Goal: Transaction & Acquisition: Purchase product/service

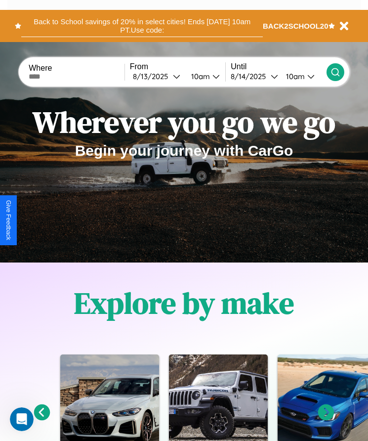
click at [142, 26] on button "Back to School savings of 20% in select cities! Ends 9/1 at 10am PT. Use code:" at bounding box center [142, 26] width 242 height 22
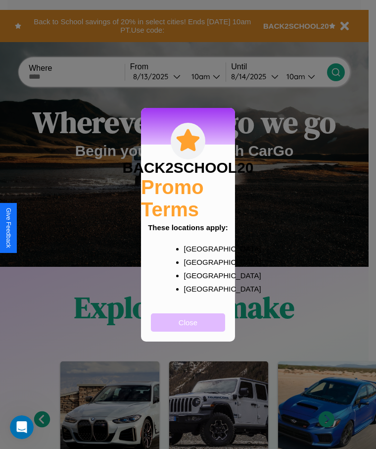
click at [188, 328] on button "Close" at bounding box center [188, 322] width 74 height 18
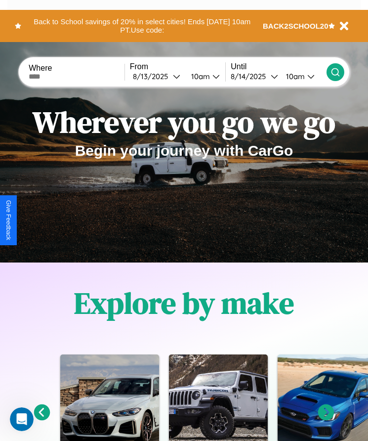
click at [78, 76] on input "text" at bounding box center [77, 77] width 96 height 8
type input "******"
click at [159, 76] on div "8 / 13 / 2025" at bounding box center [153, 76] width 40 height 9
select select "*"
select select "****"
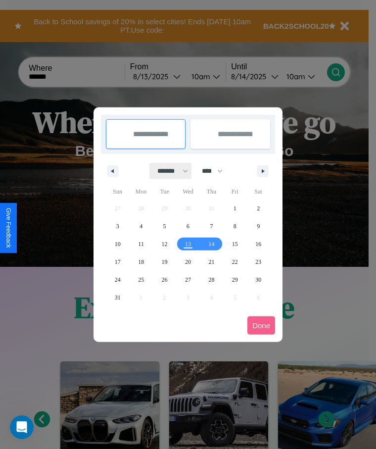
click at [168, 171] on select "******* ******** ***** ***** *** **** **** ****** ********* ******* ******** **…" at bounding box center [171, 171] width 42 height 16
select select "*"
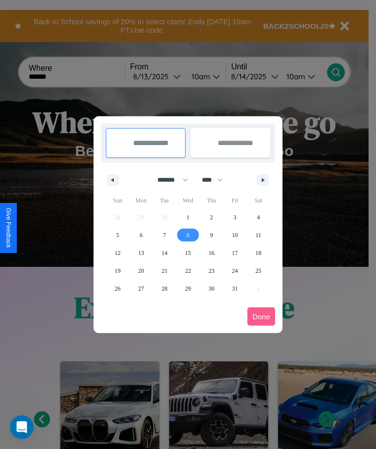
click at [187, 234] on span "8" at bounding box center [187, 235] width 3 height 18
type input "**********"
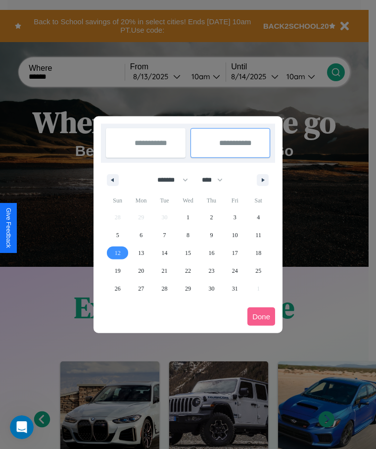
click at [117, 252] on span "12" at bounding box center [118, 253] width 6 height 18
type input "**********"
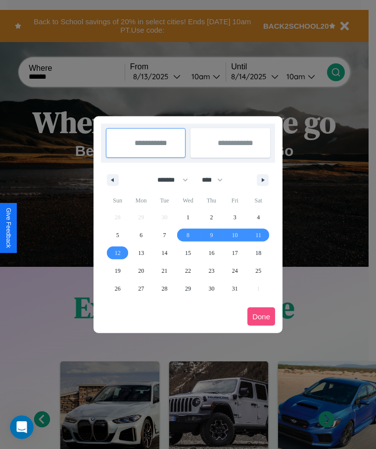
click at [261, 316] on button "Done" at bounding box center [261, 316] width 28 height 18
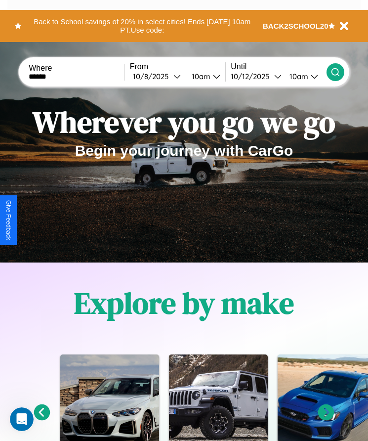
click at [335, 72] on icon at bounding box center [336, 72] width 10 height 10
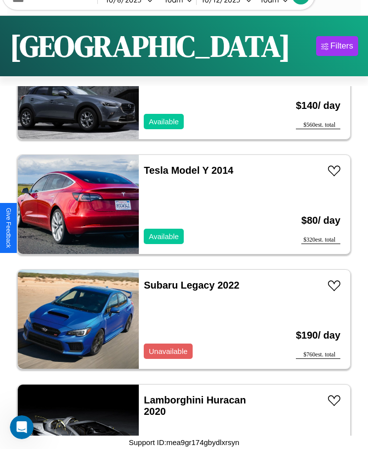
scroll to position [16531, 0]
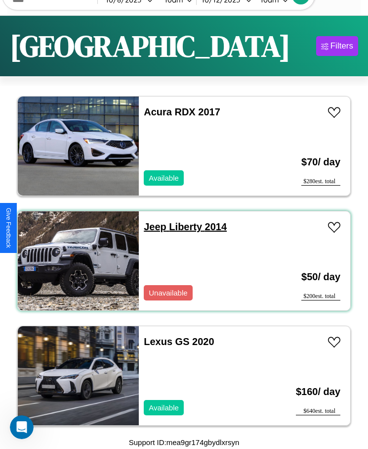
click at [152, 227] on link "Jeep Liberty 2014" at bounding box center [185, 226] width 83 height 11
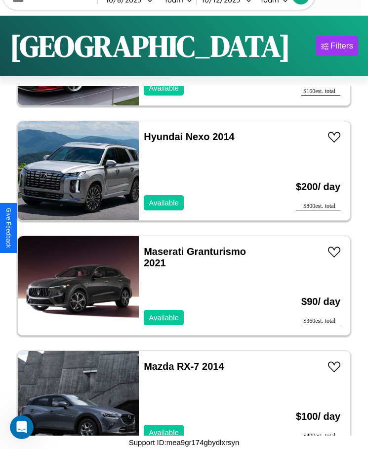
scroll to position [5860, 0]
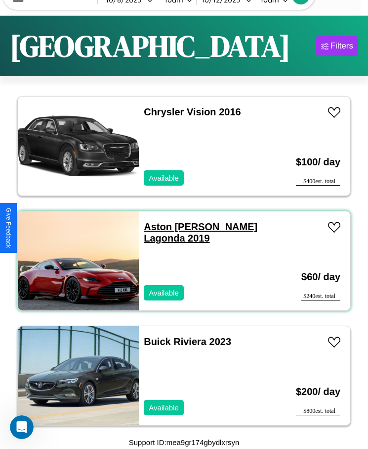
click at [171, 227] on link "Aston Martin Lagonda 2019" at bounding box center [201, 232] width 114 height 22
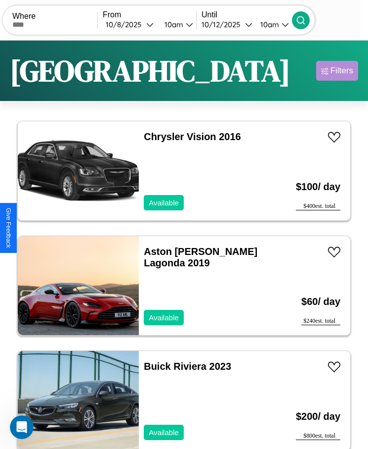
click at [337, 71] on div "Filters" at bounding box center [342, 71] width 23 height 10
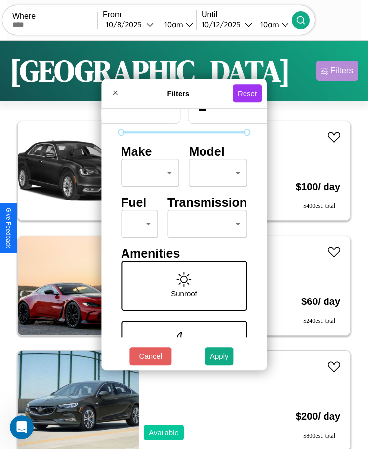
scroll to position [42, 0]
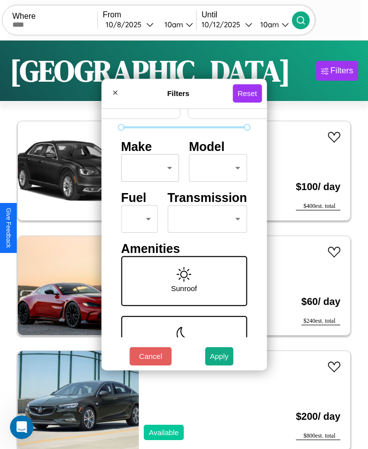
click at [201, 219] on body "CarGo Where From 10 / 8 / 2025 10am Until 10 / 12 / 2025 10am Become a Host Log…" at bounding box center [184, 236] width 368 height 473
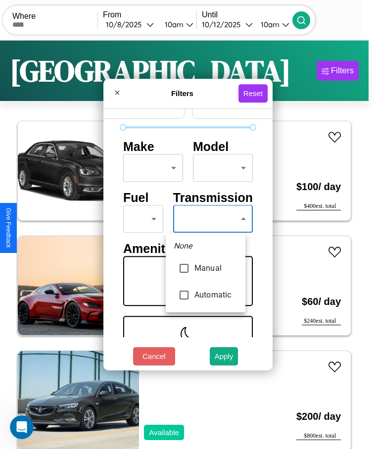
type input "*********"
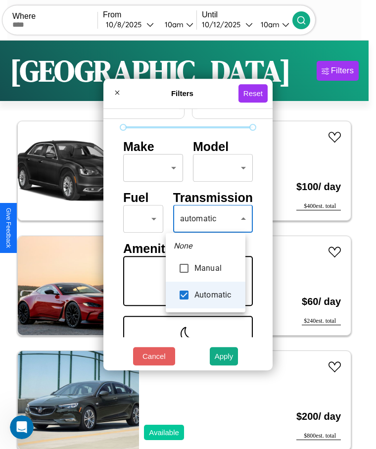
click at [205, 219] on div at bounding box center [188, 224] width 376 height 449
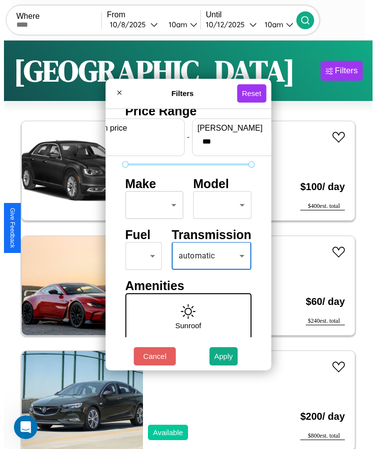
scroll to position [0, 0]
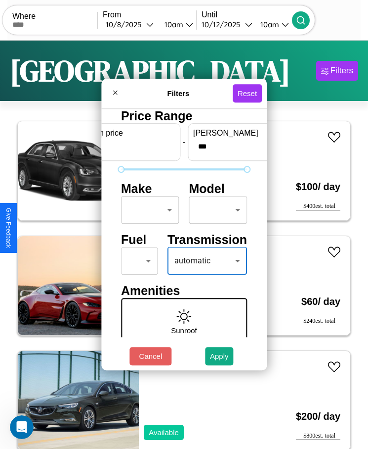
click at [147, 210] on body "CarGo Where From 10 / 8 / 2025 10am Until 10 / 12 / 2025 10am Become a Host Log…" at bounding box center [184, 236] width 368 height 473
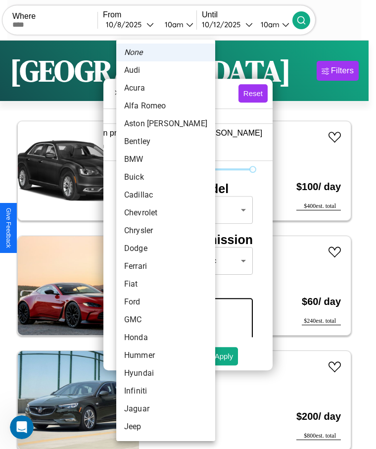
click at [147, 159] on li "BMW" at bounding box center [165, 159] width 99 height 18
type input "***"
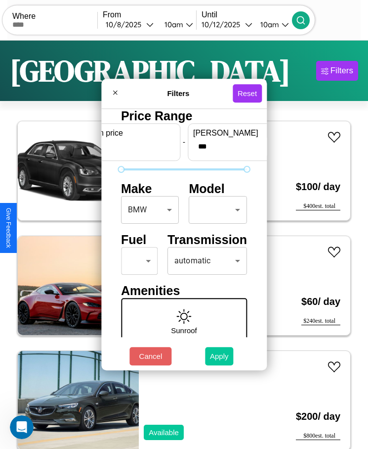
click at [220, 356] on button "Apply" at bounding box center [219, 356] width 29 height 18
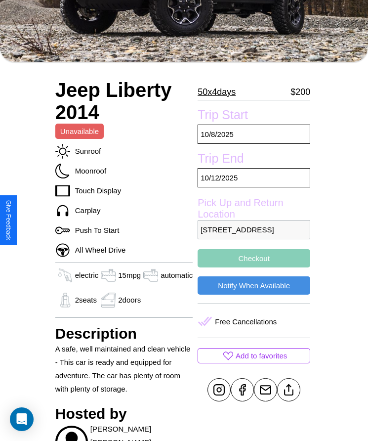
scroll to position [178, 0]
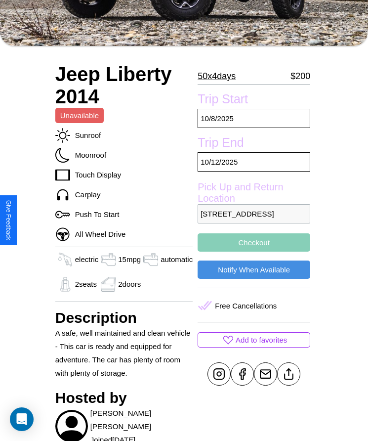
click at [252, 221] on p "[STREET_ADDRESS]" at bounding box center [254, 213] width 113 height 19
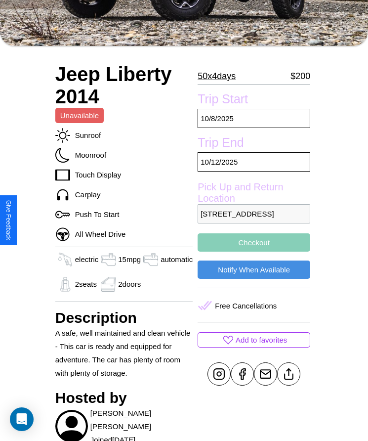
click at [252, 221] on p "[STREET_ADDRESS]" at bounding box center [254, 213] width 113 height 19
click at [252, 221] on p "9358 Hillside Avenue Warsaw 24148 Poland" at bounding box center [254, 213] width 113 height 19
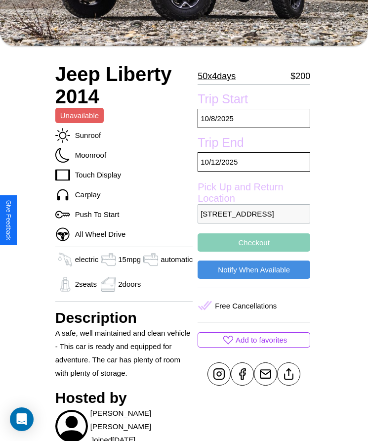
click at [252, 221] on p "9358 Hillside Avenue Warsaw 24148 Poland" at bounding box center [254, 213] width 113 height 19
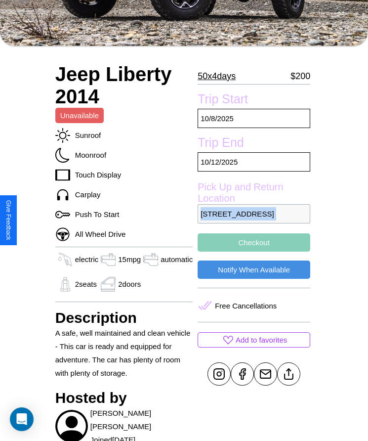
click at [252, 221] on p "9358 Hillside Avenue Warsaw 24148 Poland" at bounding box center [254, 213] width 113 height 19
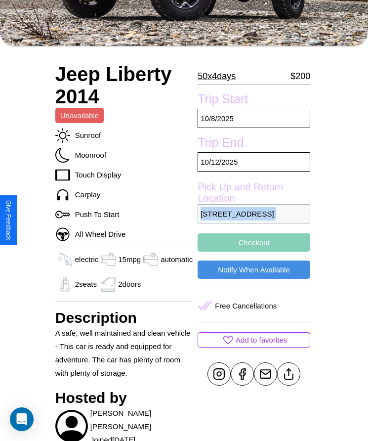
click at [252, 221] on p "9358 Hillside Avenue Warsaw 24148 Poland" at bounding box center [254, 213] width 113 height 19
